Goal: Task Accomplishment & Management: Manage account settings

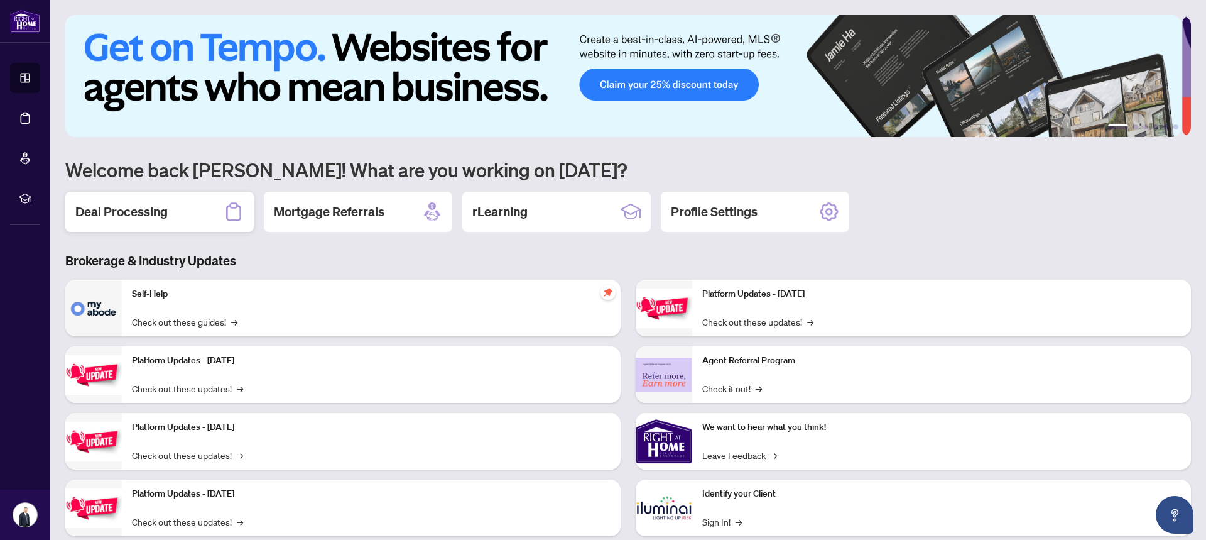
click at [149, 210] on h2 "Deal Processing" at bounding box center [121, 212] width 92 height 18
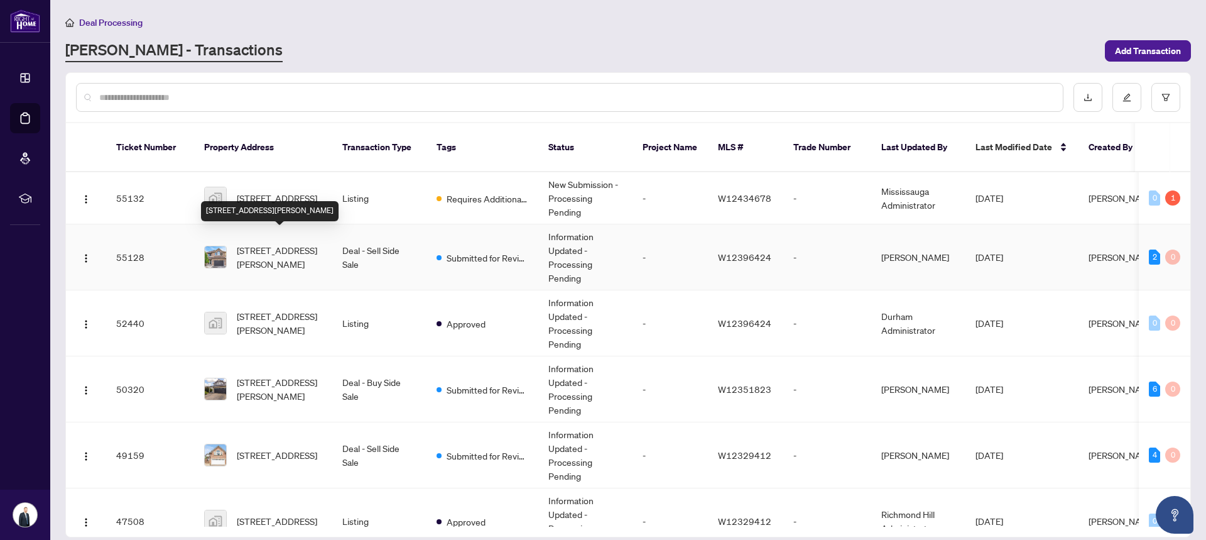
click at [281, 243] on span "[STREET_ADDRESS][PERSON_NAME]" at bounding box center [279, 257] width 85 height 28
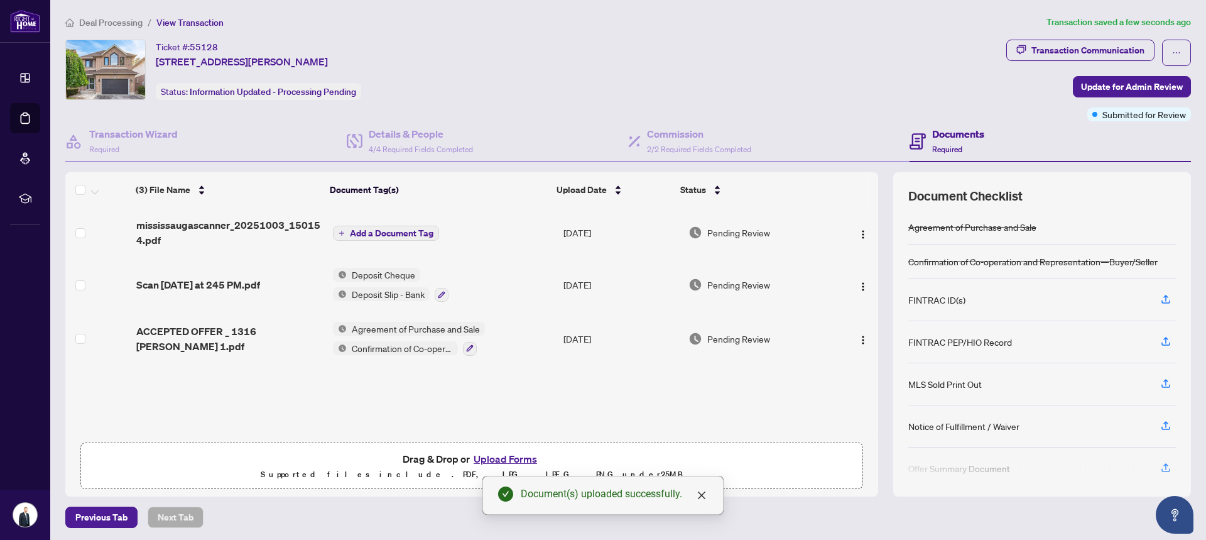
click at [374, 232] on span "Add a Document Tag" at bounding box center [392, 233] width 84 height 9
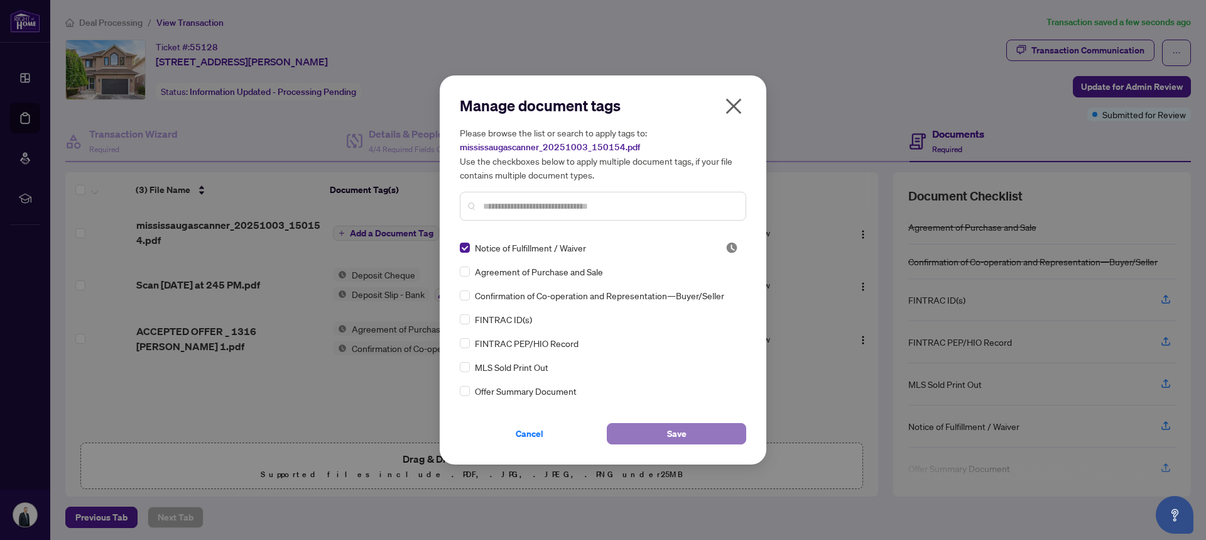
click at [683, 436] on span "Save" at bounding box center [676, 433] width 19 height 20
